Goal: Information Seeking & Learning: Learn about a topic

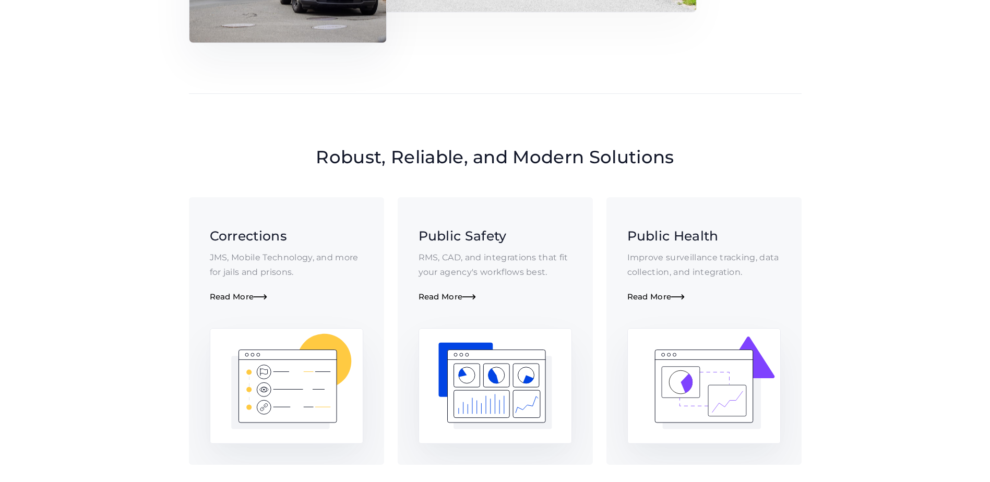
scroll to position [626, 0]
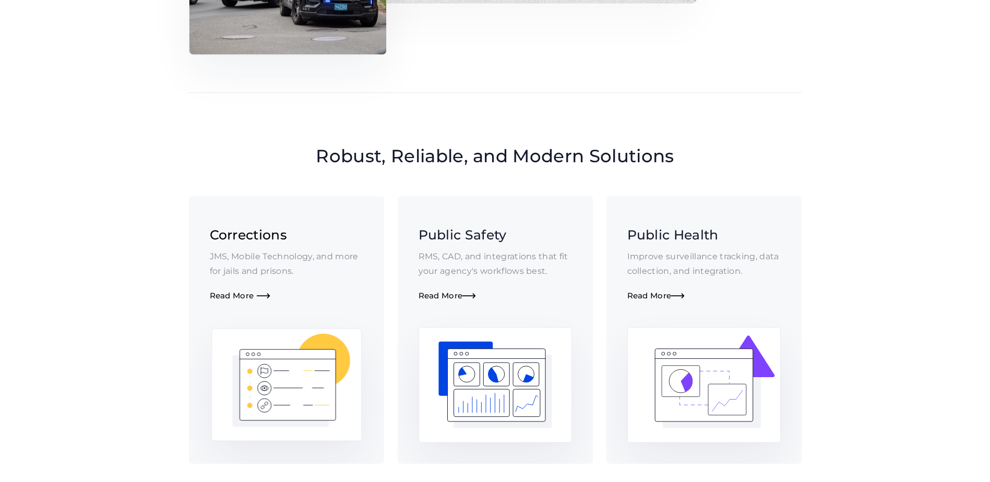
click at [247, 298] on div "Read More " at bounding box center [286, 296] width 153 height 10
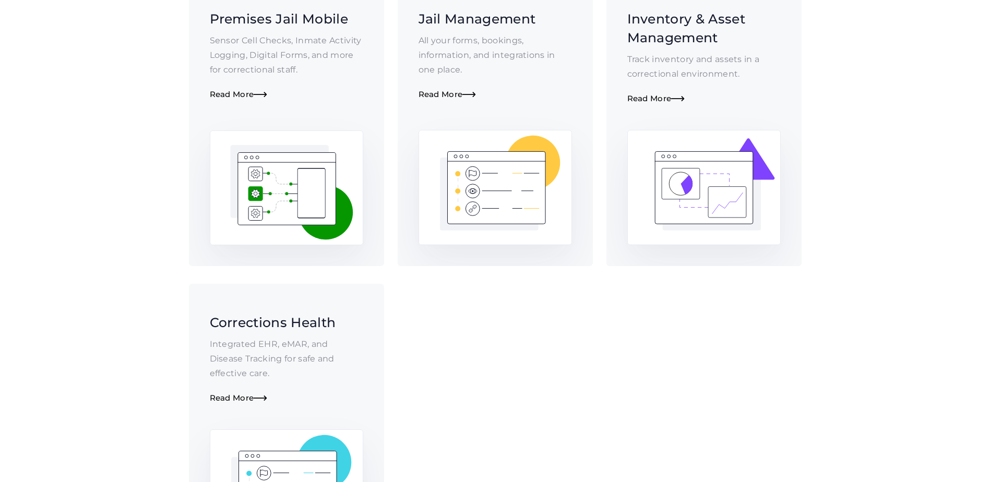
scroll to position [449, 0]
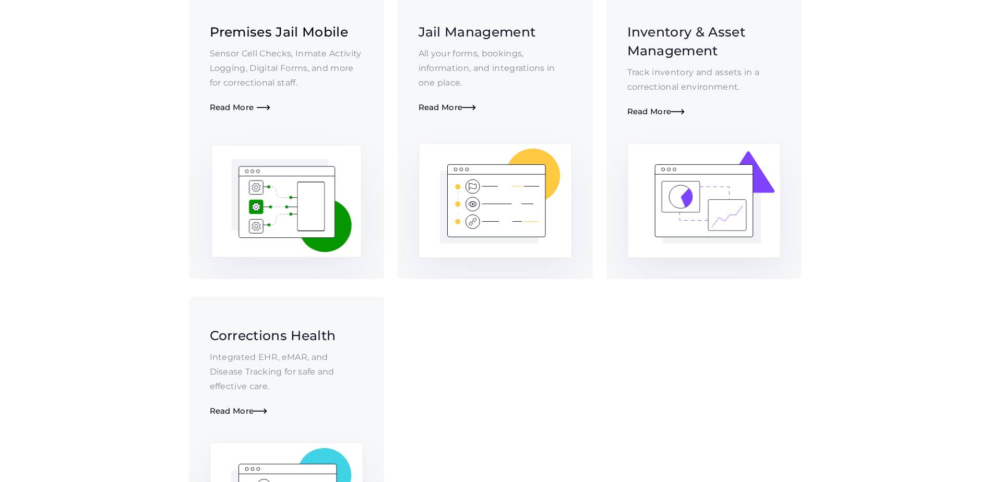
click at [242, 110] on div "Read More " at bounding box center [286, 108] width 153 height 10
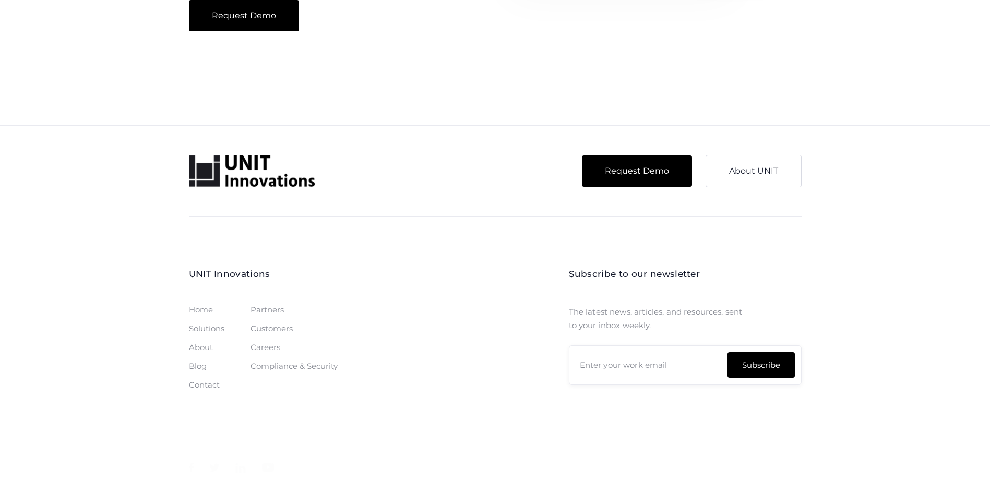
scroll to position [2008, 0]
